Goal: Task Accomplishment & Management: Use online tool/utility

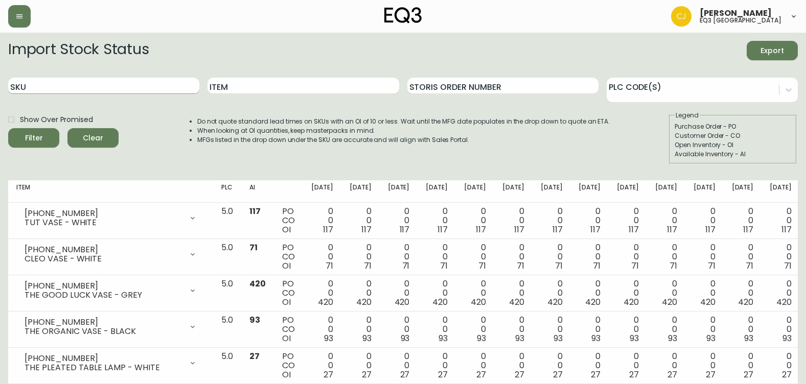
drag, startPoint x: 51, startPoint y: 83, endPoint x: 51, endPoint y: 89, distance: 6.1
click at [51, 83] on input "SKU" at bounding box center [103, 86] width 191 height 16
paste input "[PHONE_NUMBER]"
click at [8, 128] on button "Filter" at bounding box center [33, 137] width 51 height 19
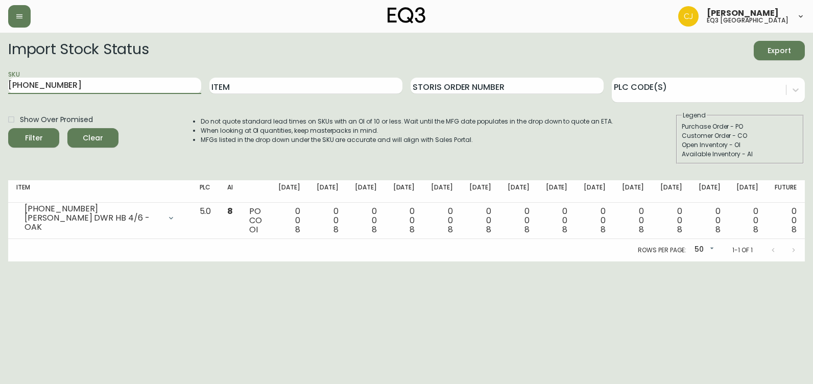
drag, startPoint x: 73, startPoint y: 84, endPoint x: 0, endPoint y: 97, distance: 73.6
click at [0, 94] on html "[PERSON_NAME] eq3 [GEOGRAPHIC_DATA] Import Stock Status Export SKU [PHONE_NUMBE…" at bounding box center [406, 131] width 813 height 262
paste input "44"
click at [8, 128] on button "Filter" at bounding box center [33, 137] width 51 height 19
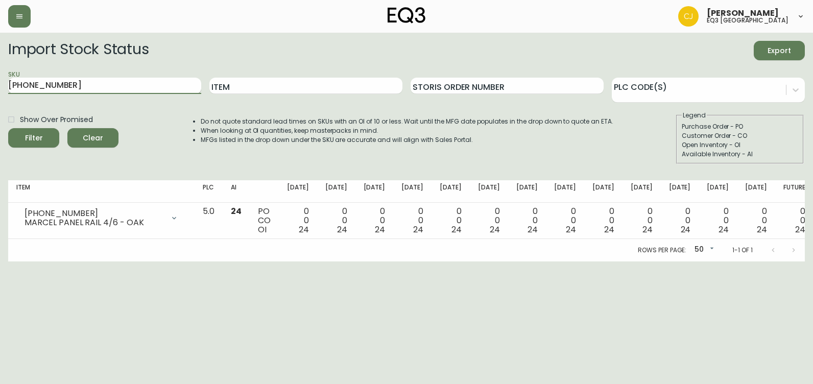
drag, startPoint x: 95, startPoint y: 86, endPoint x: 38, endPoint y: 87, distance: 56.2
click at [38, 87] on input "[PHONE_NUMBER]" at bounding box center [104, 86] width 193 height 16
click at [99, 83] on input "[PHONE_NUMBER]" at bounding box center [104, 86] width 193 height 16
drag, startPoint x: 133, startPoint y: 77, endPoint x: -2, endPoint y: 76, distance: 135.4
click at [0, 76] on html "[PERSON_NAME] eq3 [GEOGRAPHIC_DATA] Import Stock Status Export SKU [PHONE_NUMBE…" at bounding box center [406, 131] width 813 height 262
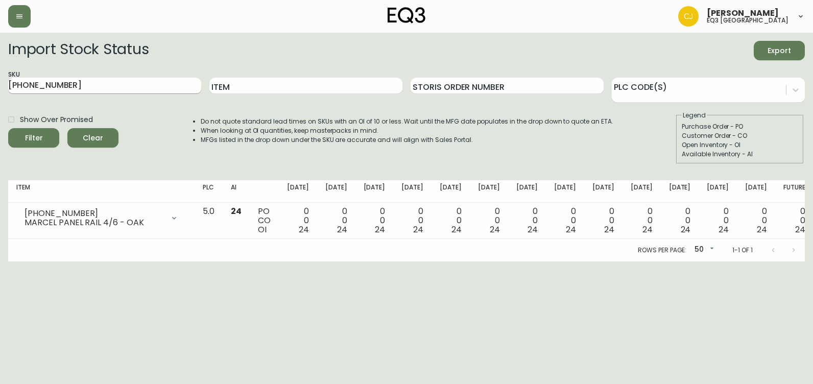
click at [118, 84] on input "[PHONE_NUMBER]" at bounding box center [104, 86] width 193 height 16
paste input "[PHONE_NUMBER]"
drag, startPoint x: 119, startPoint y: 85, endPoint x: -2, endPoint y: 89, distance: 120.7
click at [0, 89] on html "[PERSON_NAME] eq3 [GEOGRAPHIC_DATA] Import Stock Status Export SKU 7130-444-167…" at bounding box center [406, 131] width 813 height 262
paste input "text"
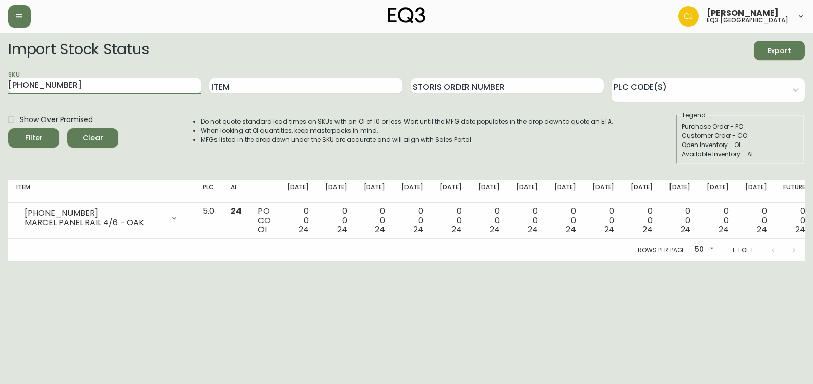
click at [8, 128] on button "Filter" at bounding box center [33, 137] width 51 height 19
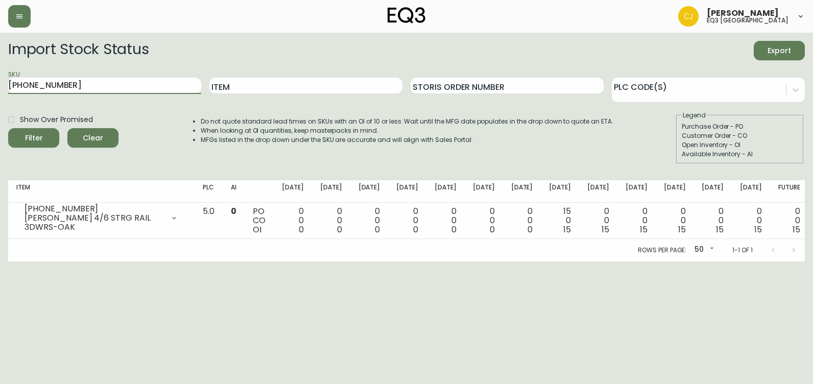
drag, startPoint x: 133, startPoint y: 84, endPoint x: 0, endPoint y: 87, distance: 132.9
click at [0, 87] on html "[PERSON_NAME] eq3 [GEOGRAPHIC_DATA] Import Stock Status Export SKU [PHONE_NUMBE…" at bounding box center [406, 131] width 813 height 262
paste input "27-13"
type input "[PHONE_NUMBER]"
click at [8, 128] on button "Filter" at bounding box center [33, 137] width 51 height 19
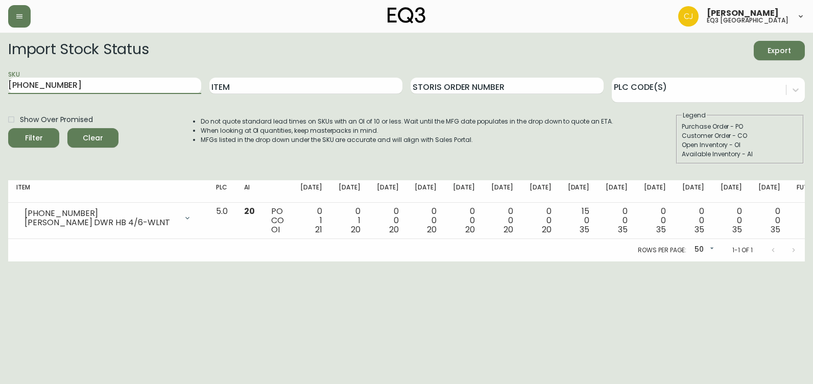
drag, startPoint x: 101, startPoint y: 73, endPoint x: -2, endPoint y: 80, distance: 102.4
click at [0, 80] on html "[PERSON_NAME] eq3 [GEOGRAPHIC_DATA] Import Stock Status Export SKU [PHONE_NUMBE…" at bounding box center [406, 131] width 813 height 262
click at [69, 262] on html "[PERSON_NAME] eq3 [GEOGRAPHIC_DATA] Import Stock Status Export SKU [PHONE_NUMBE…" at bounding box center [406, 131] width 813 height 262
